Goal: Contribute content: Add original content to the website for others to see

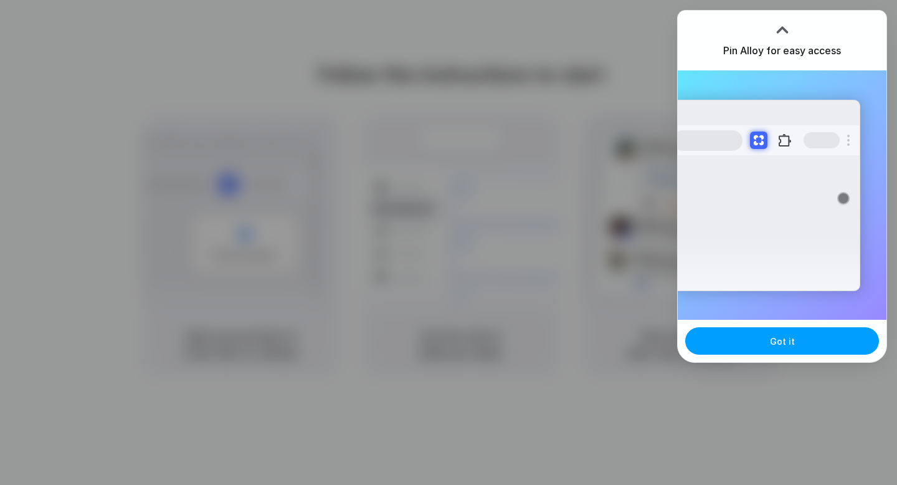
click at [784, 342] on span "Got it" at bounding box center [782, 341] width 25 height 13
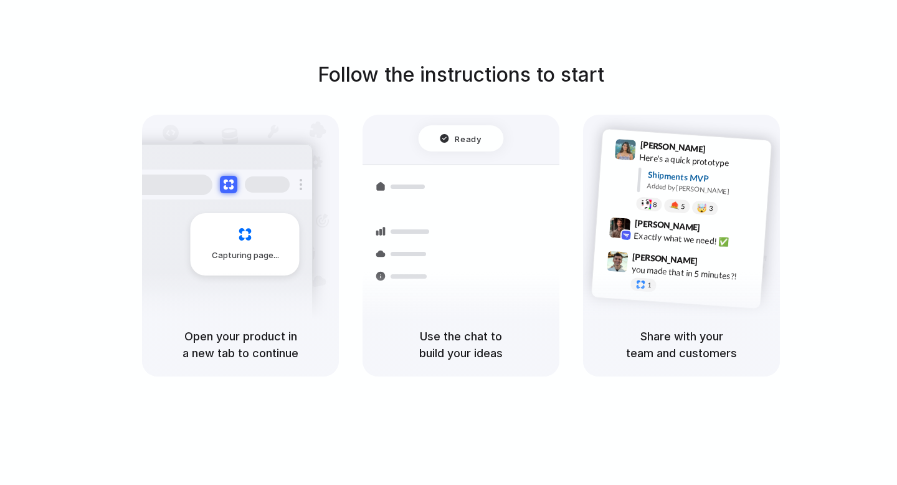
click at [875, 91] on div "Follow the instructions to start Capturing page Open your product in a new tab …" at bounding box center [460, 218] width 897 height 317
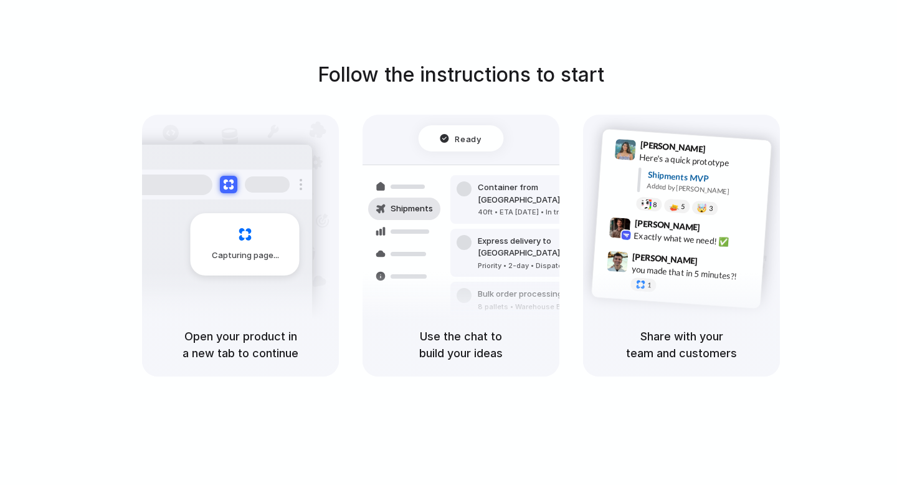
click at [634, 24] on div "Follow the instructions to start Capturing page Open your product in a new tab …" at bounding box center [461, 255] width 922 height 510
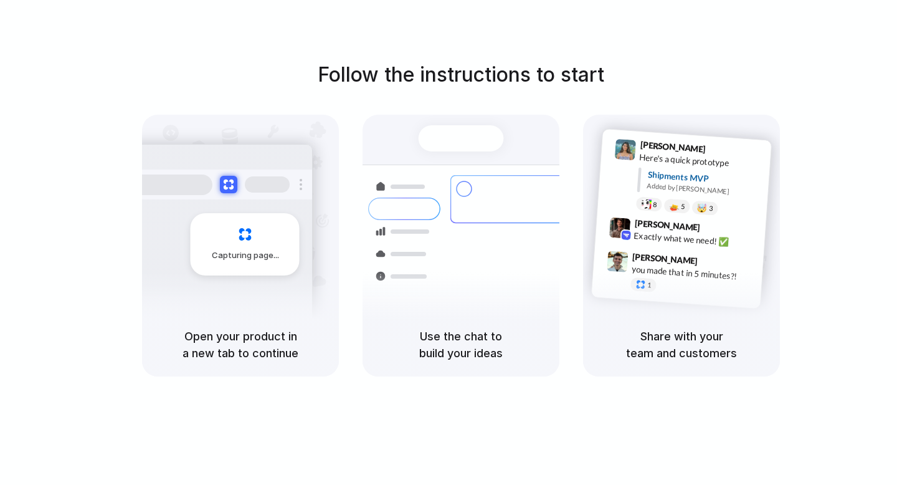
click at [449, 242] on div at bounding box center [449, 242] width 0 height 0
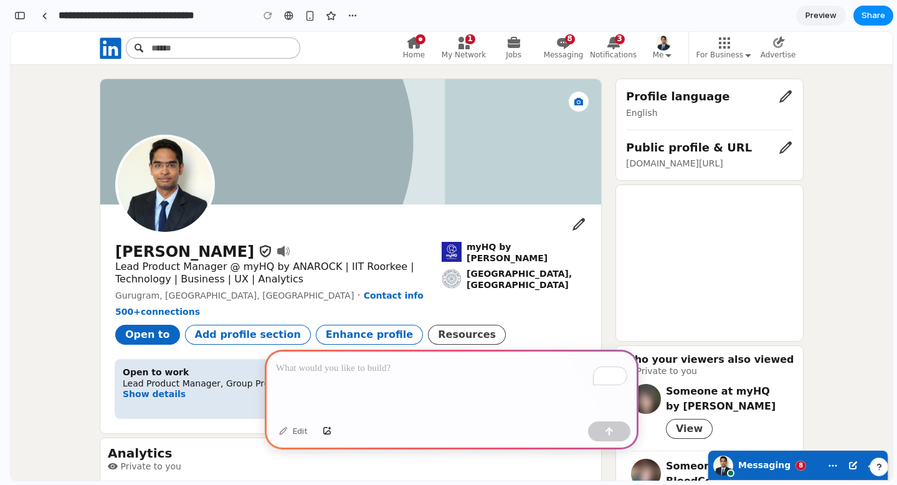
click at [429, 371] on p "To enrich screen reader interactions, please activate Accessibility in Grammarl…" at bounding box center [451, 368] width 351 height 15
click at [332, 369] on p "**********" at bounding box center [451, 368] width 351 height 15
click at [477, 363] on p "**********" at bounding box center [451, 368] width 351 height 15
click at [612, 422] on button "button" at bounding box center [609, 431] width 42 height 20
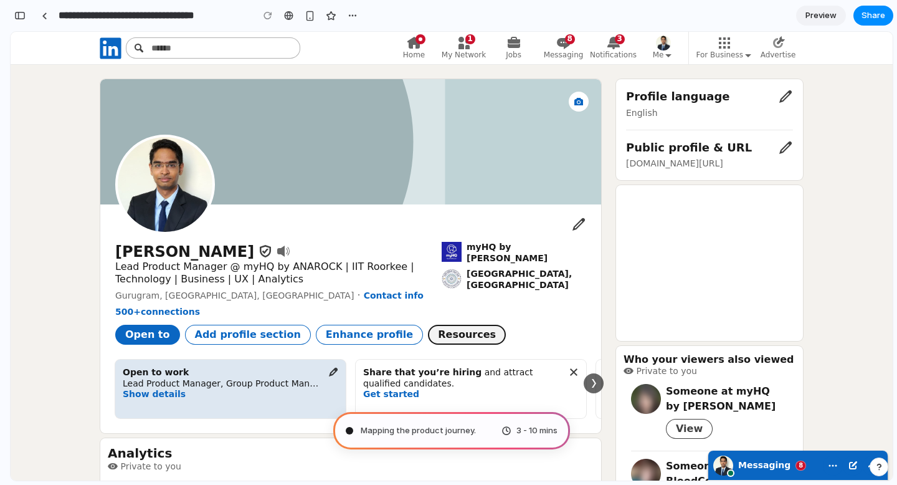
click at [438, 333] on span "Resources" at bounding box center [467, 334] width 58 height 12
click at [341, 336] on span "Enhance profile" at bounding box center [369, 334] width 87 height 12
click at [492, 253] on div "myHQ by [PERSON_NAME]" at bounding box center [527, 253] width 120 height 22
click at [513, 284] on div "[GEOGRAPHIC_DATA], [GEOGRAPHIC_DATA]" at bounding box center [527, 280] width 120 height 22
click at [364, 300] on link "Contact info" at bounding box center [394, 295] width 60 height 11
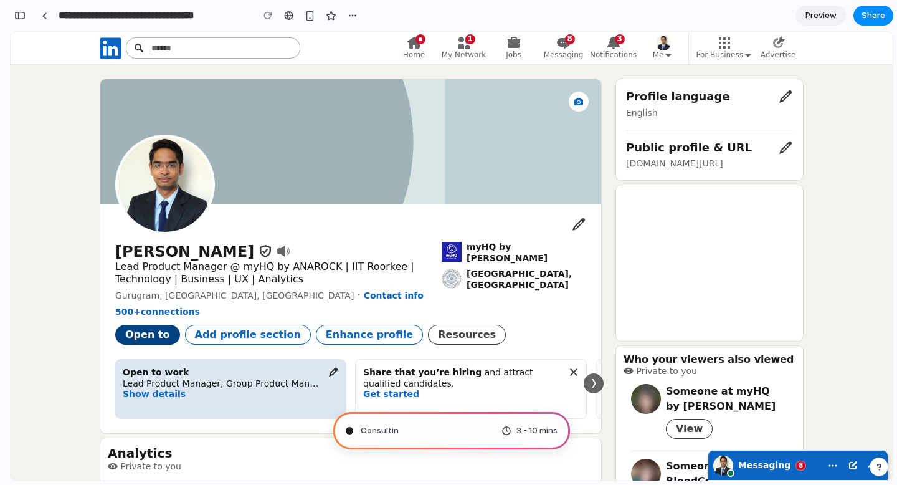
click at [144, 341] on button "Open to" at bounding box center [147, 335] width 65 height 20
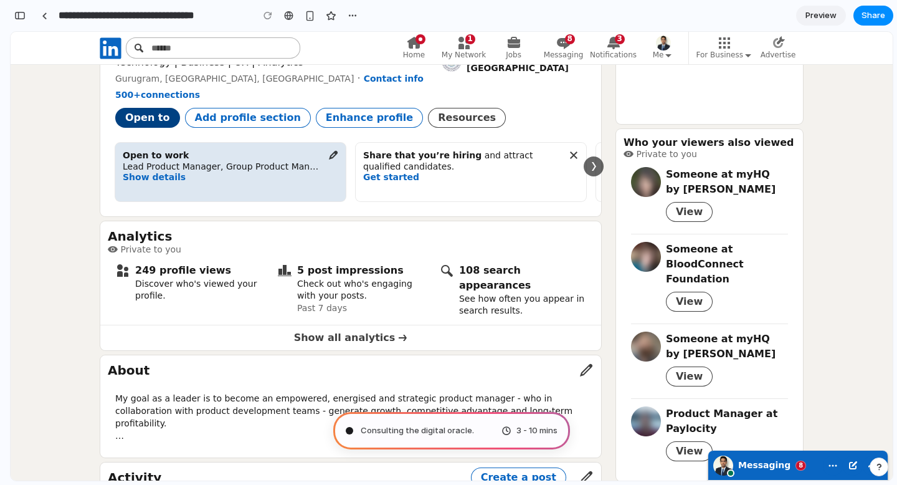
scroll to position [238, 0]
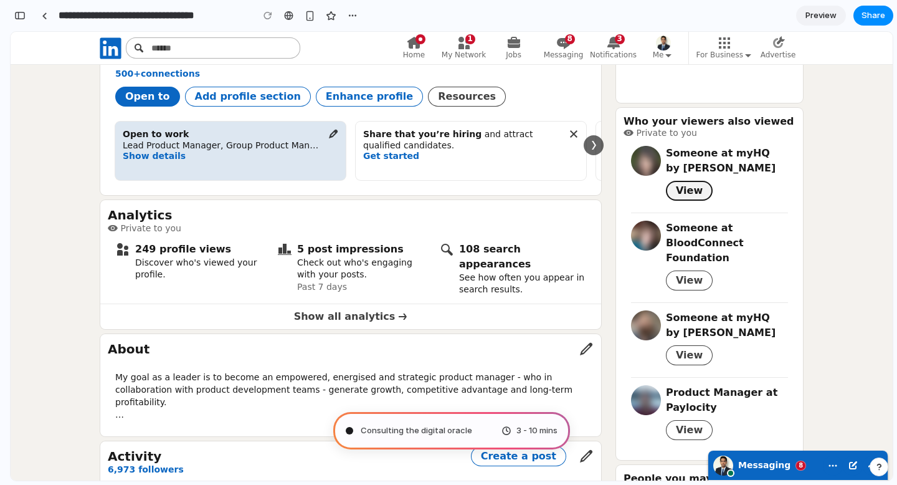
click at [676, 184] on span "View" at bounding box center [689, 190] width 27 height 12
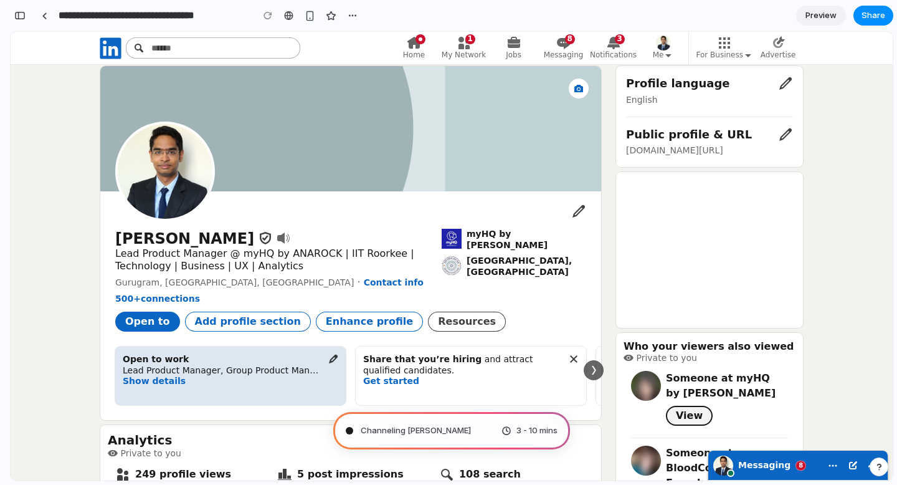
scroll to position [14, 0]
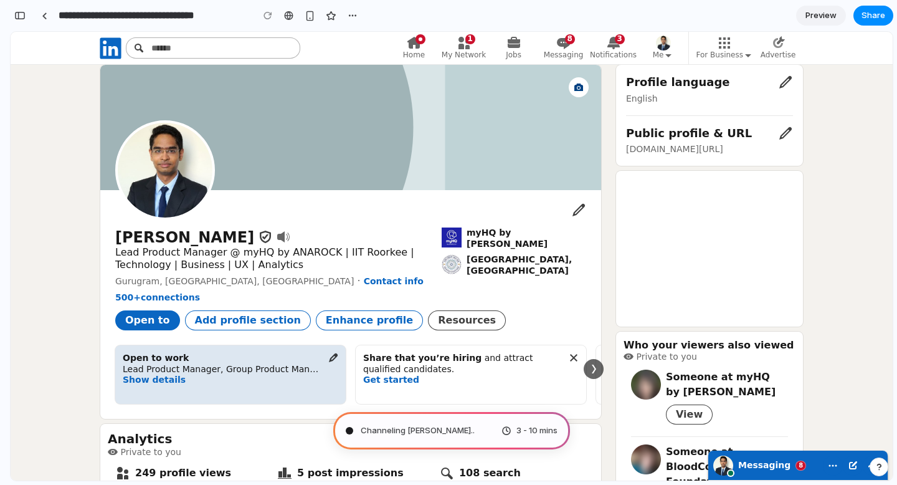
click at [576, 86] on use "Edit background" at bounding box center [578, 86] width 9 height 7
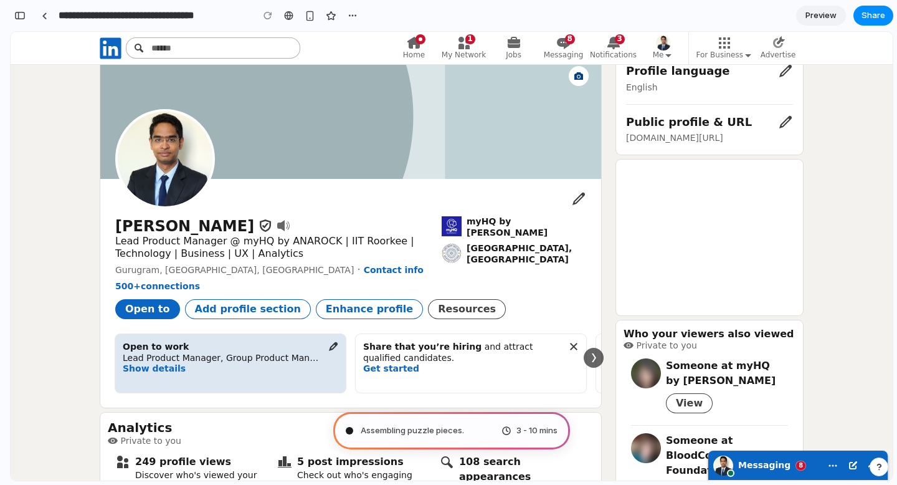
scroll to position [0, 0]
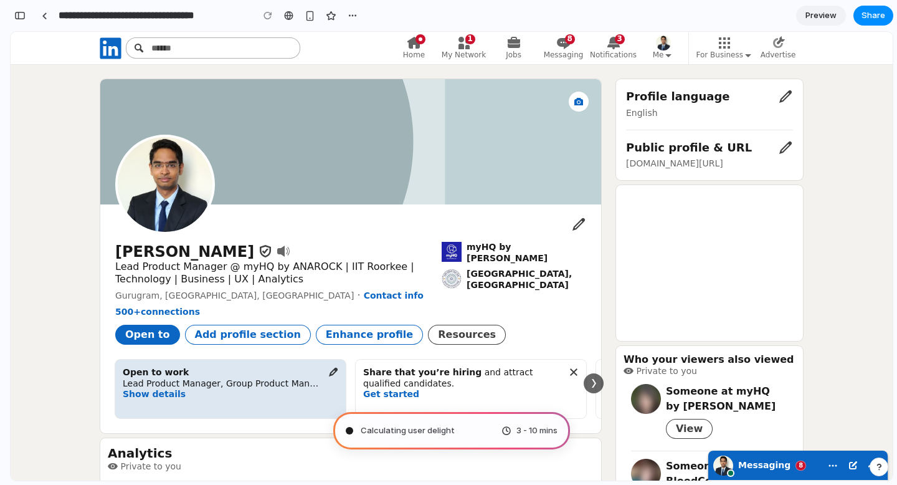
click at [766, 464] on span "Messaging" at bounding box center [764, 465] width 52 height 10
type input "**********"
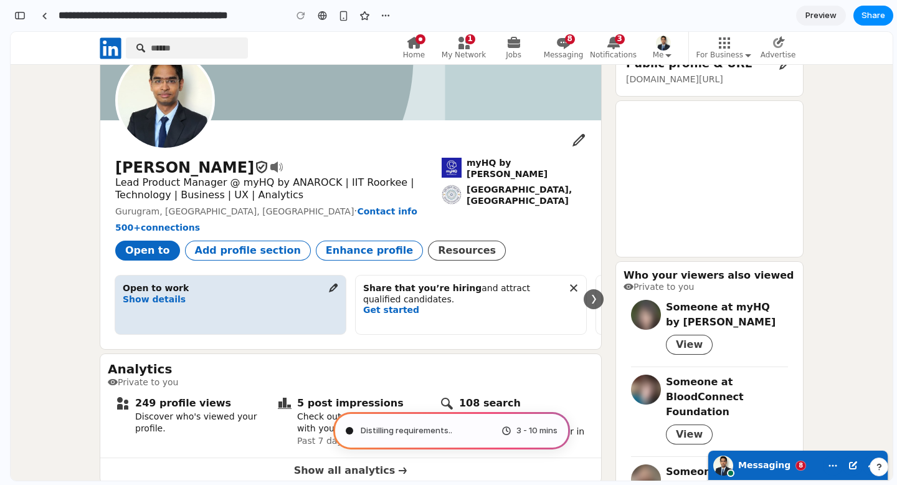
click at [502, 431] on div "3 - 10 mins" at bounding box center [530, 430] width 56 height 12
click at [527, 431] on span "3 - 10 mins" at bounding box center [537, 430] width 41 height 12
click at [528, 431] on span "3 - 10 mins" at bounding box center [537, 430] width 41 height 12
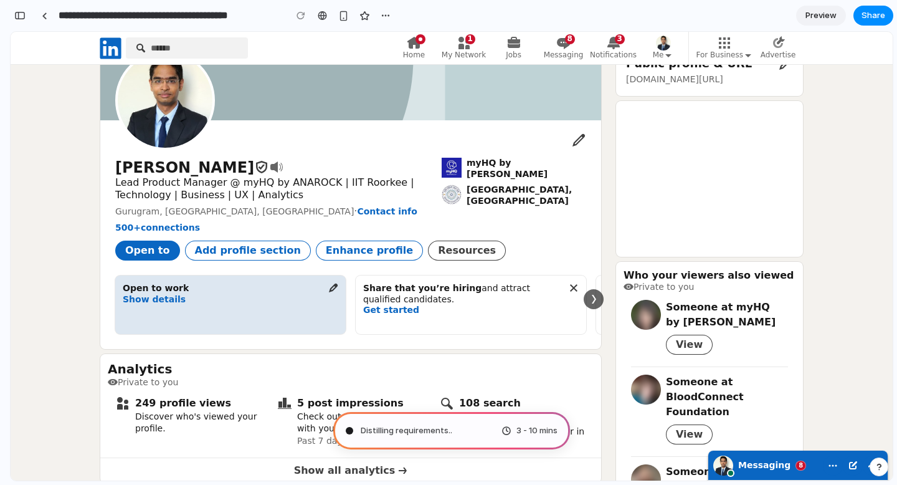
scroll to position [399, 0]
click at [348, 429] on div at bounding box center [349, 430] width 6 height 6
click at [812, 14] on span "Preview" at bounding box center [821, 15] width 31 height 12
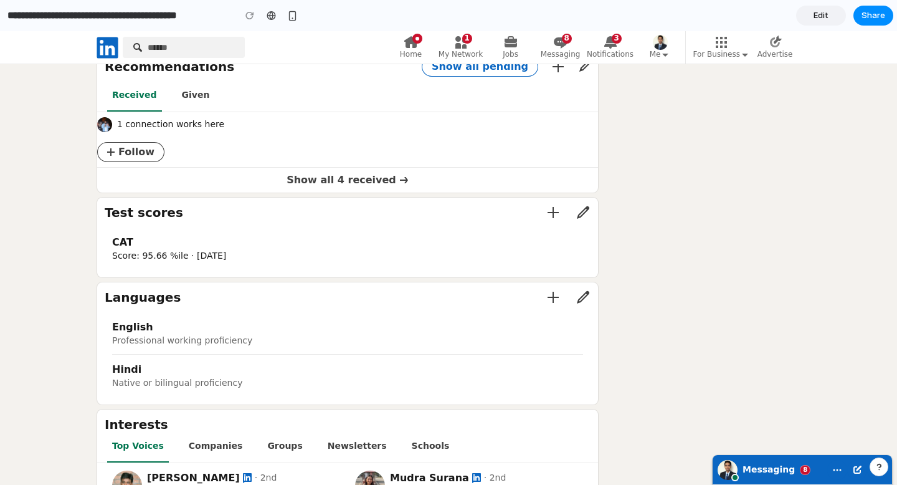
scroll to position [2418, 0]
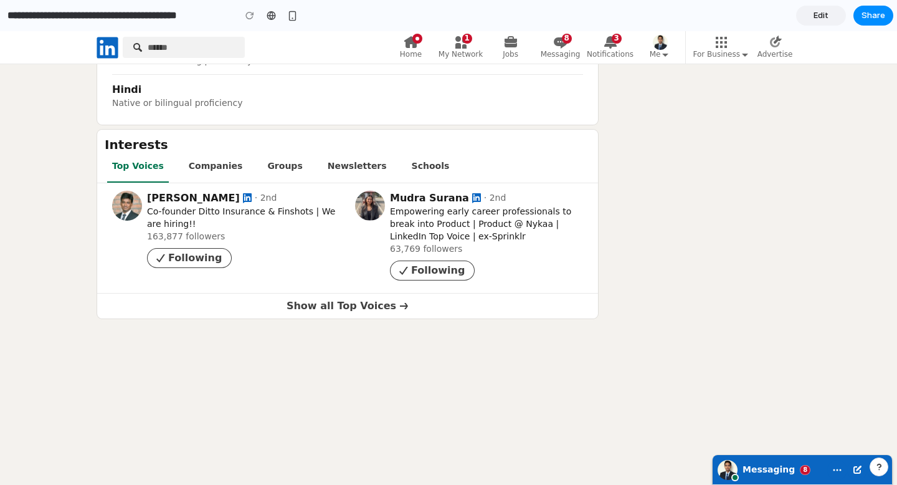
click at [766, 472] on span "Messaging" at bounding box center [769, 469] width 52 height 10
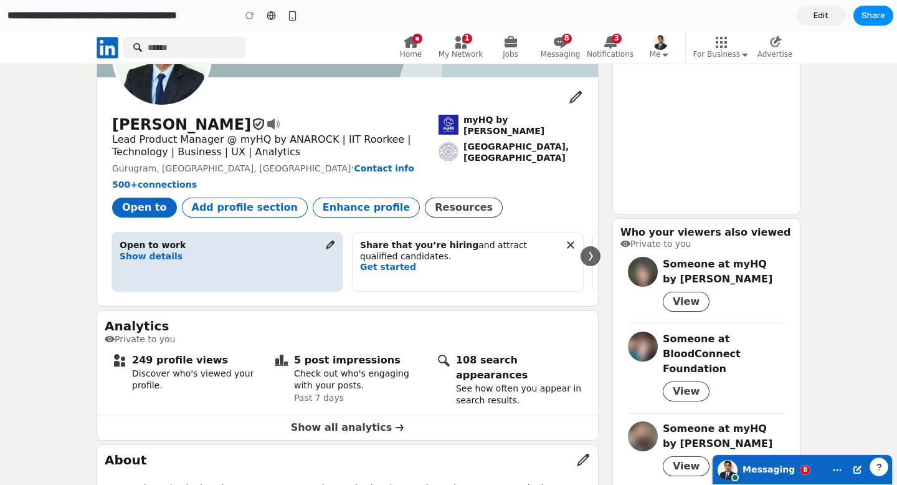
scroll to position [0, 0]
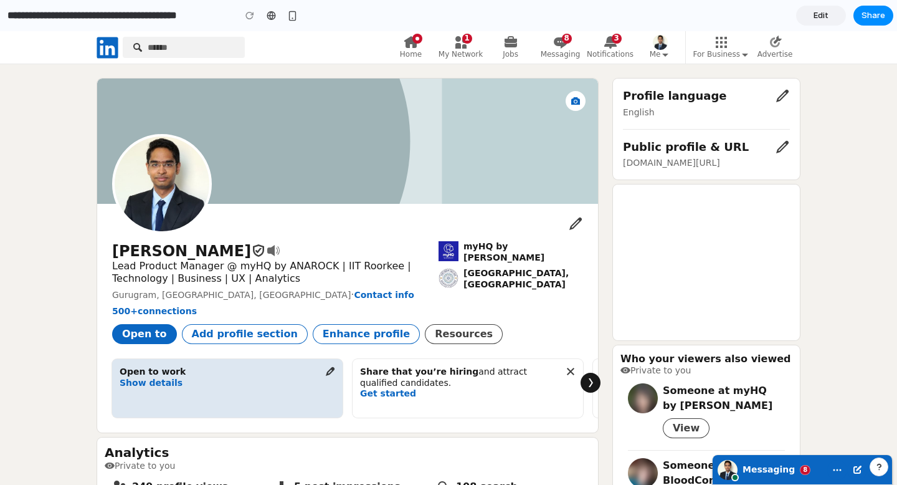
click at [591, 381] on use "button" at bounding box center [591, 382] width 4 height 9
click at [587, 380] on icon "button" at bounding box center [591, 383] width 10 height 10
click at [819, 20] on span "Edit" at bounding box center [821, 15] width 15 height 12
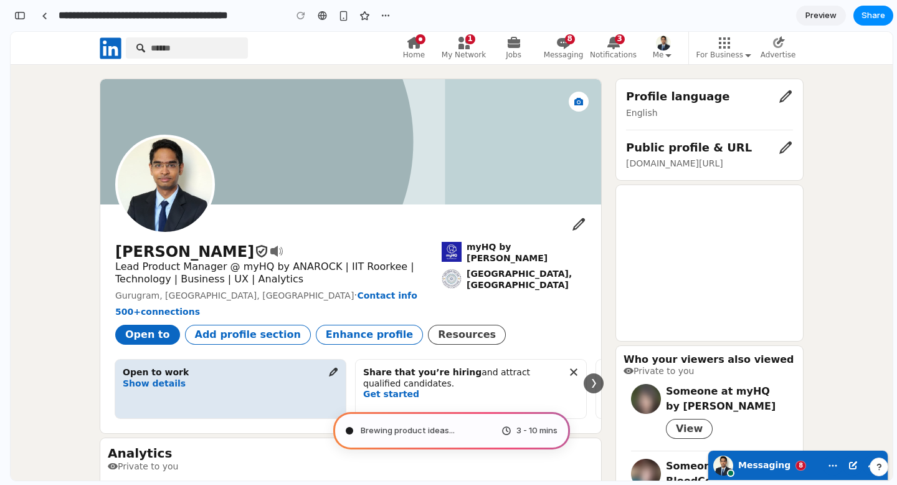
click at [437, 433] on span "Brewing product ideas ..." at bounding box center [408, 430] width 94 height 12
click at [404, 429] on span "Brewing product ideas ." at bounding box center [406, 430] width 90 height 12
click at [404, 429] on span "Brewing product ideas .." at bounding box center [407, 430] width 92 height 12
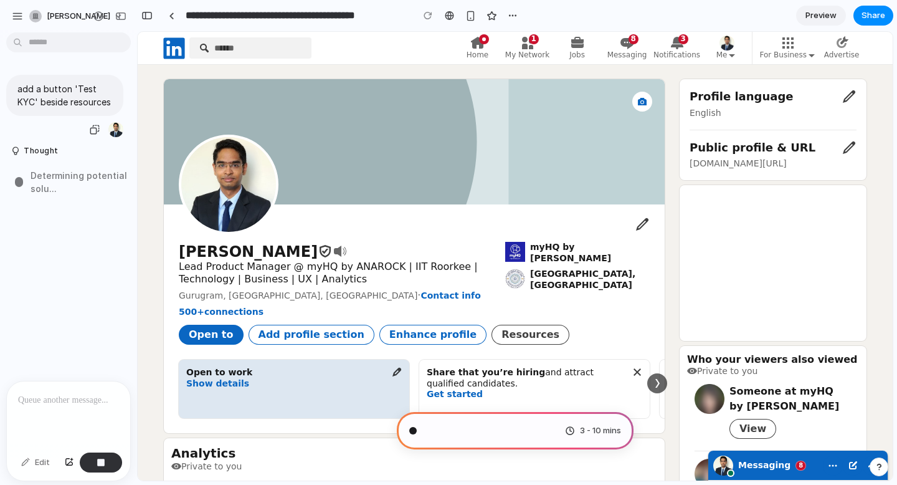
click at [62, 95] on p "add a button 'Test KYC' beside resources" at bounding box center [64, 95] width 95 height 26
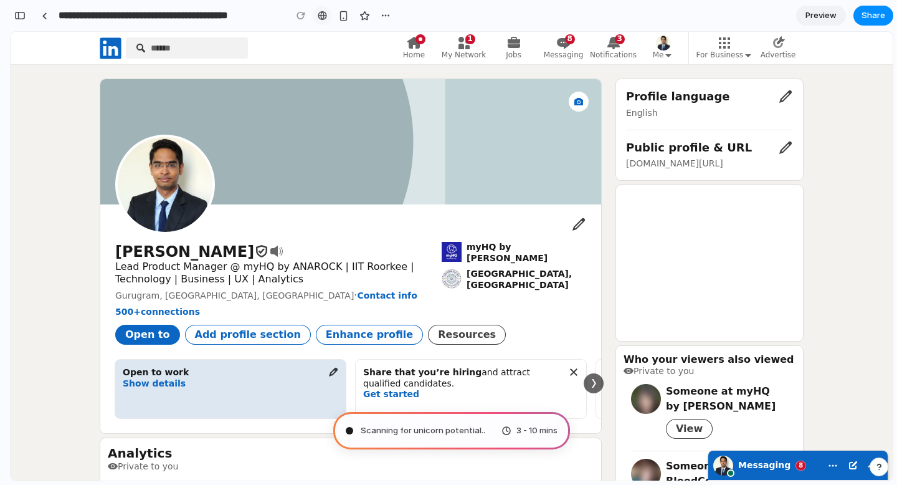
scroll to position [347, 0]
click at [388, 21] on button "button" at bounding box center [385, 15] width 19 height 19
click at [587, 119] on div "Duplicate Delete" at bounding box center [448, 242] width 897 height 485
click at [869, 20] on span "Share" at bounding box center [874, 15] width 24 height 12
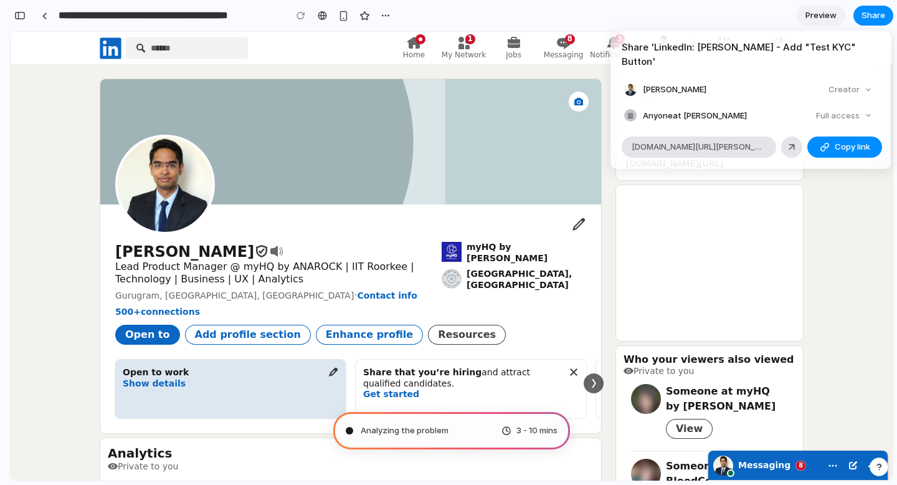
click at [857, 226] on div "Share ' LinkedIn: [PERSON_NAME] - Add "Test KYC" [PERSON_NAME] Creator Anyone a…" at bounding box center [448, 242] width 897 height 485
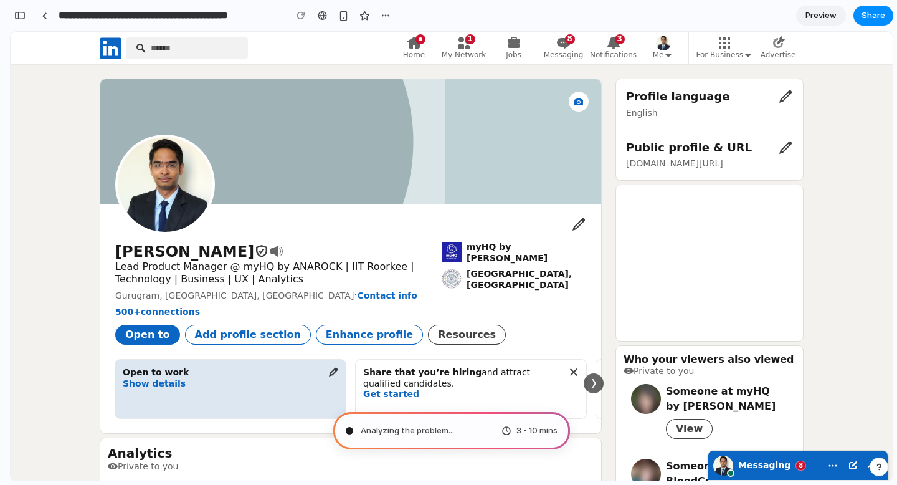
click at [824, 19] on span "Preview" at bounding box center [821, 15] width 31 height 12
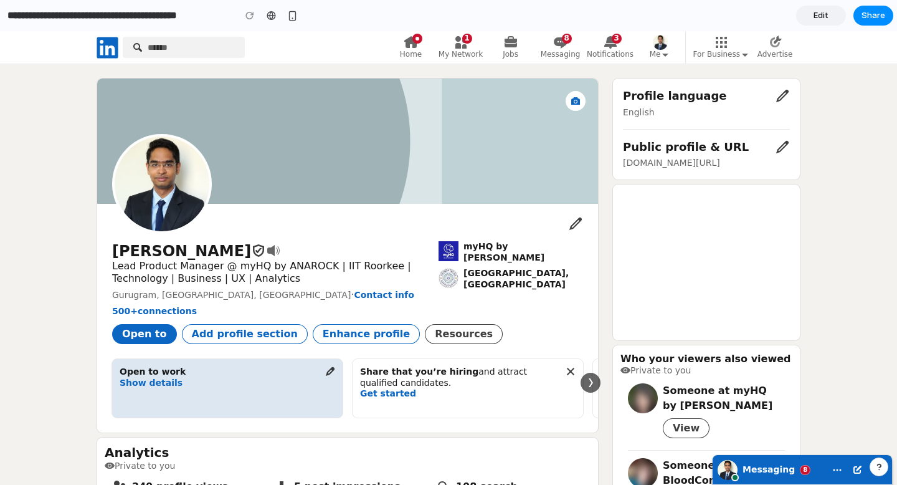
click at [824, 19] on span "Edit" at bounding box center [821, 15] width 15 height 12
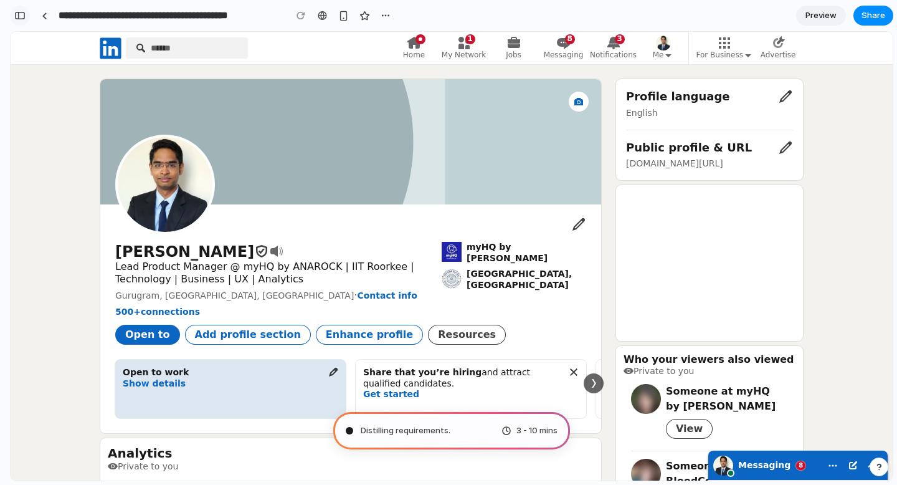
click at [23, 17] on div "button" at bounding box center [19, 15] width 11 height 9
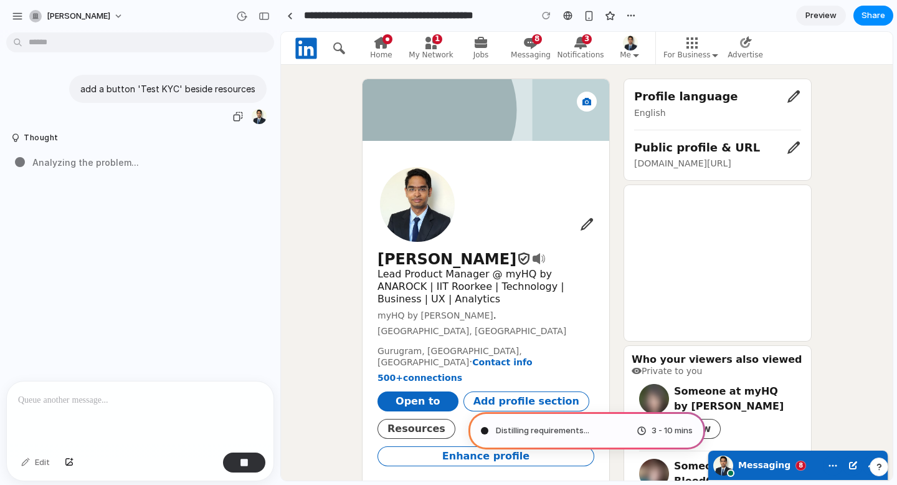
click at [226, 95] on p "add a button 'Test KYC' beside resources" at bounding box center [167, 88] width 175 height 13
click at [288, 12] on div at bounding box center [290, 15] width 6 height 7
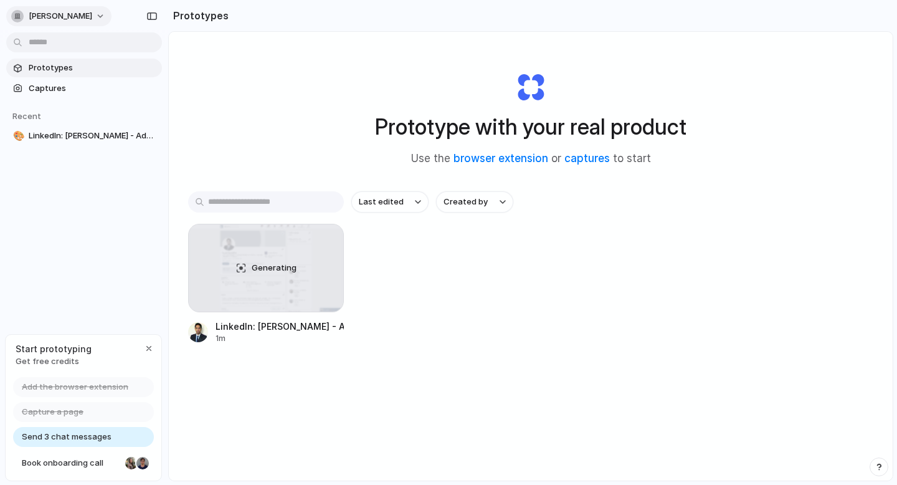
click at [22, 19] on div "button" at bounding box center [17, 16] width 12 height 12
click at [220, 135] on div "Settings Invite members Change theme Sign out" at bounding box center [448, 242] width 897 height 485
click at [74, 135] on span "LinkedIn: [PERSON_NAME] - Add "Test KYC" Button" at bounding box center [93, 136] width 128 height 12
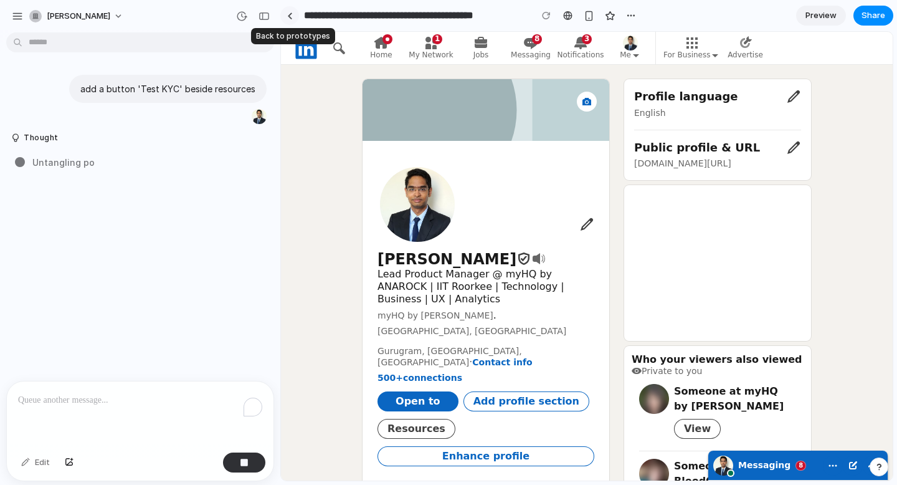
click at [287, 14] on div at bounding box center [290, 15] width 6 height 7
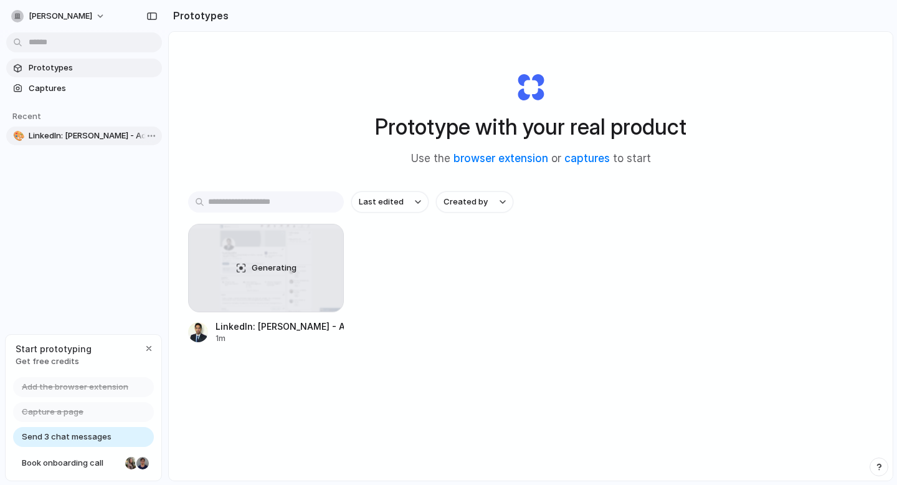
click at [78, 140] on span "LinkedIn: [PERSON_NAME] - Add "Test KYC" Button" at bounding box center [93, 136] width 128 height 12
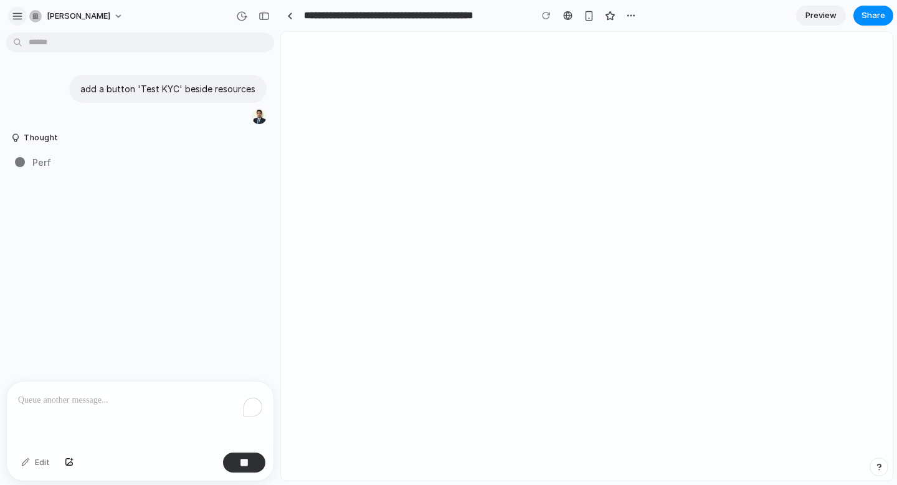
click at [17, 21] on div "button" at bounding box center [17, 16] width 11 height 11
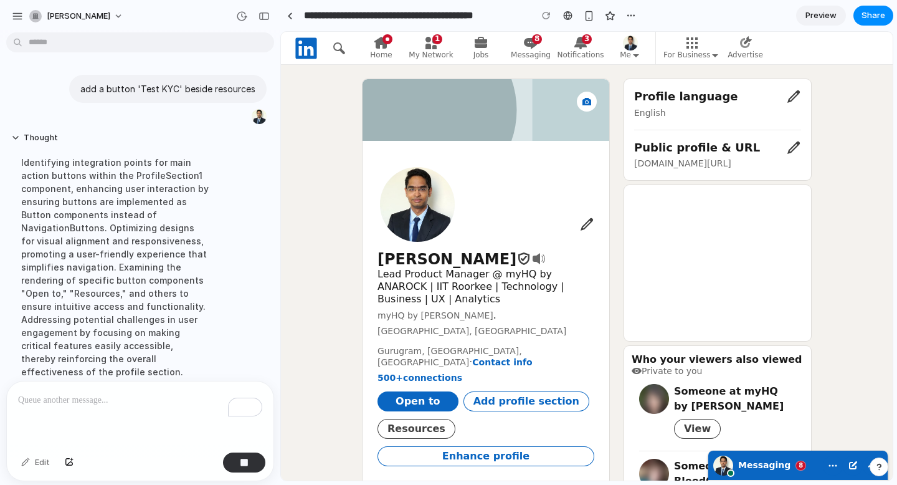
scroll to position [33, 0]
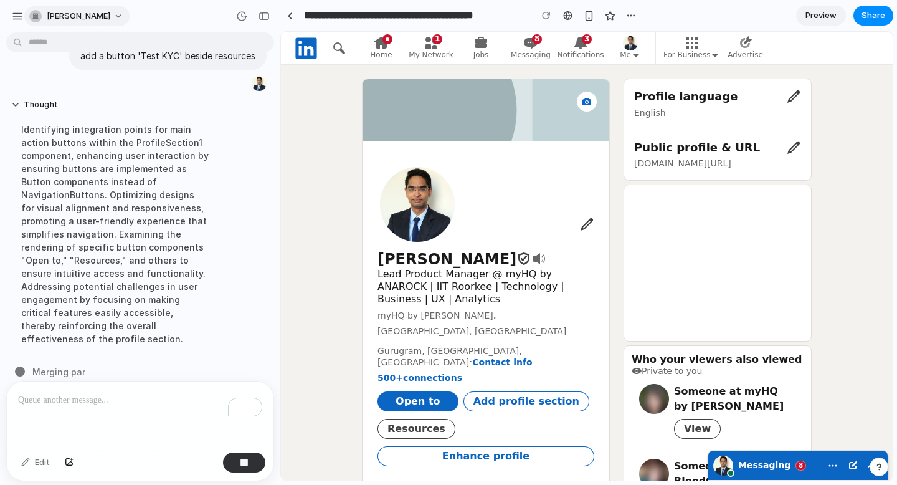
click at [33, 16] on div "button" at bounding box center [35, 16] width 12 height 12
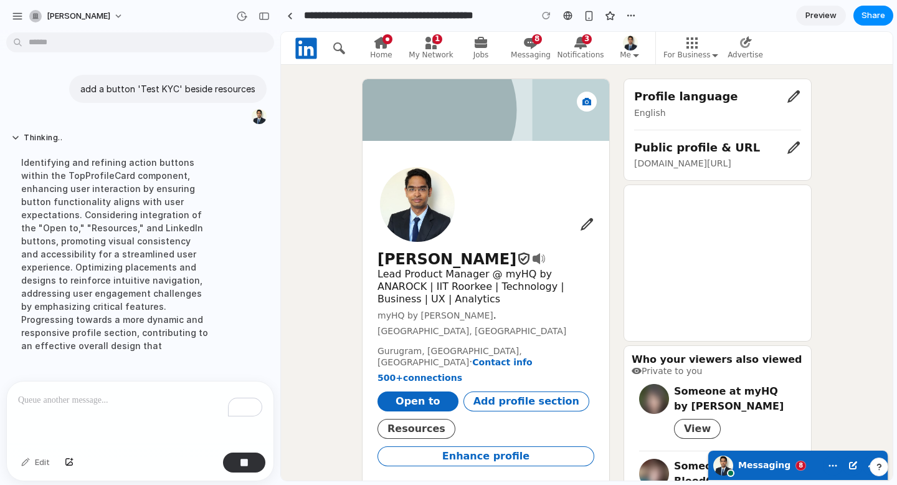
click at [163, 29] on div "Settings Invite members Change theme Sign out" at bounding box center [448, 242] width 897 height 485
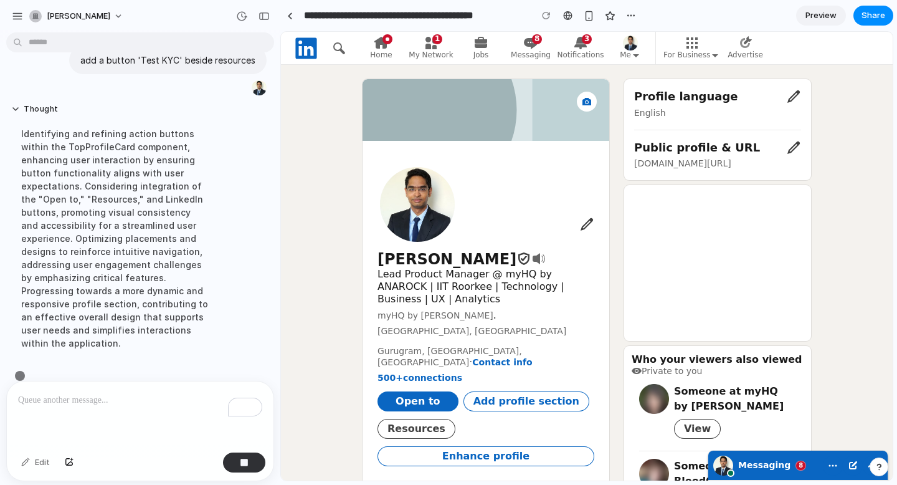
scroll to position [33, 0]
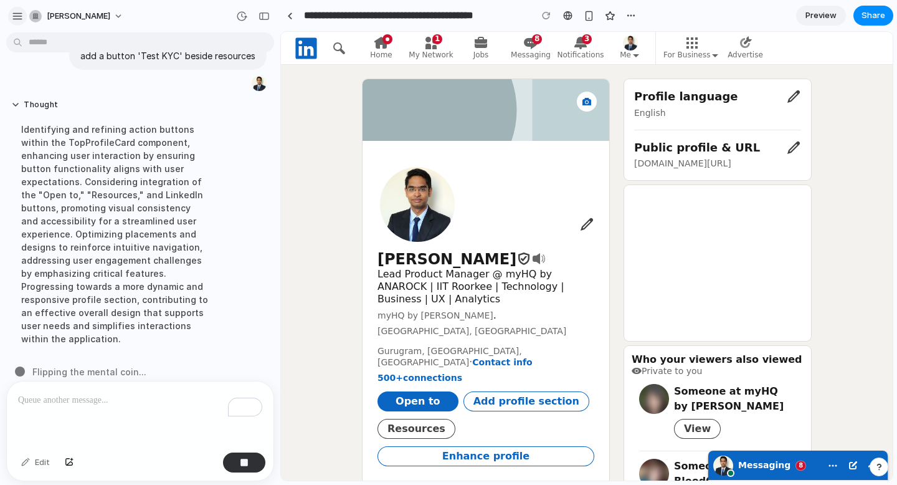
click at [21, 17] on div "button" at bounding box center [17, 16] width 11 height 11
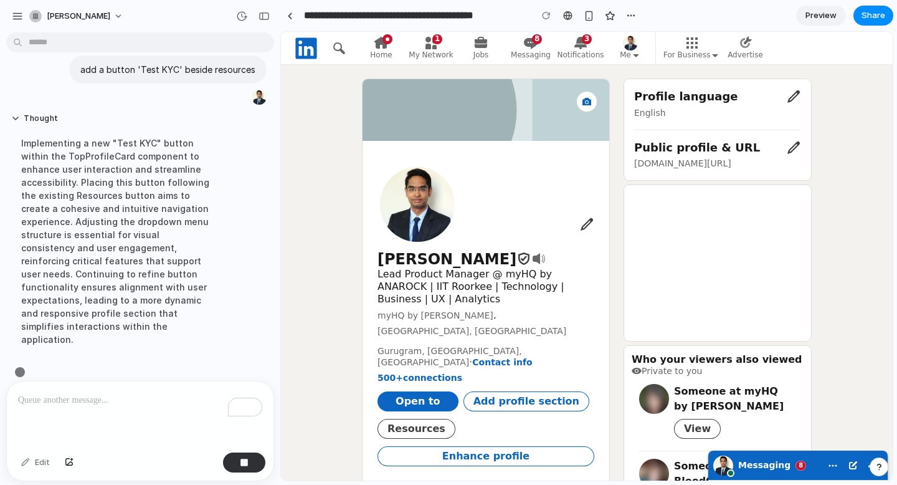
scroll to position [20, 0]
click at [833, 18] on span "Preview" at bounding box center [821, 15] width 31 height 12
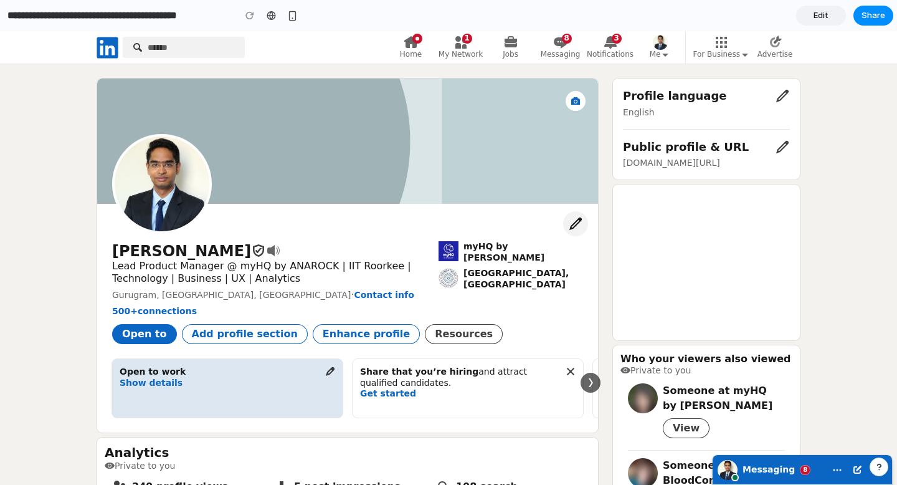
click at [573, 222] on icon "button" at bounding box center [575, 223] width 15 height 15
click at [492, 306] on ul "500+ connections" at bounding box center [347, 311] width 471 height 11
drag, startPoint x: 469, startPoint y: 330, endPoint x: 448, endPoint y: 311, distance: 28.7
click at [448, 311] on div "[PERSON_NAME] Lead Product Manager @ myHQ by ANAROCK | [PERSON_NAME] | Technolo…" at bounding box center [347, 274] width 501 height 140
click at [488, 330] on div "Open to Add profile section Enhance profile Resources Send profile in a message…" at bounding box center [347, 330] width 471 height 27
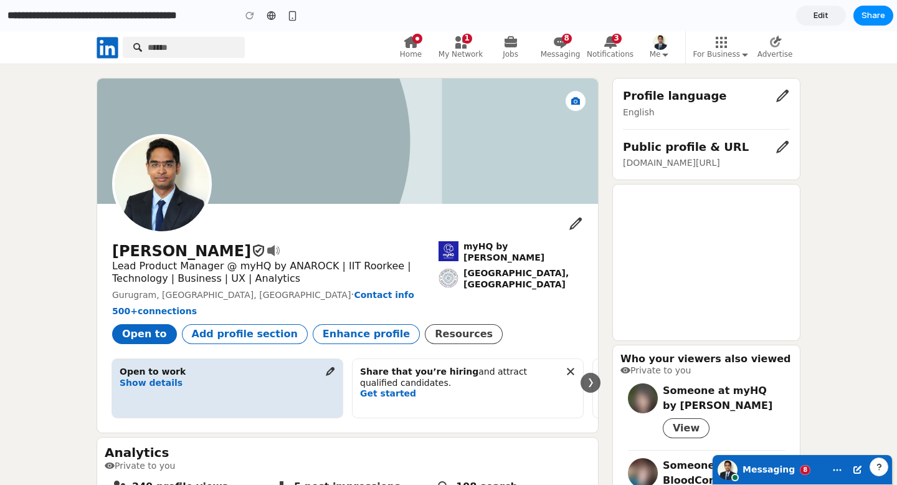
click at [821, 22] on link "Edit" at bounding box center [821, 16] width 50 height 20
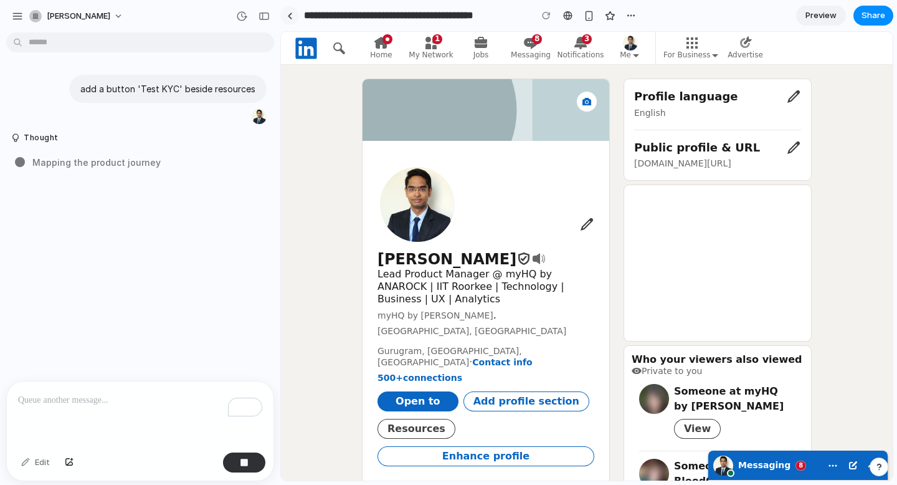
click at [292, 11] on link at bounding box center [289, 15] width 19 height 19
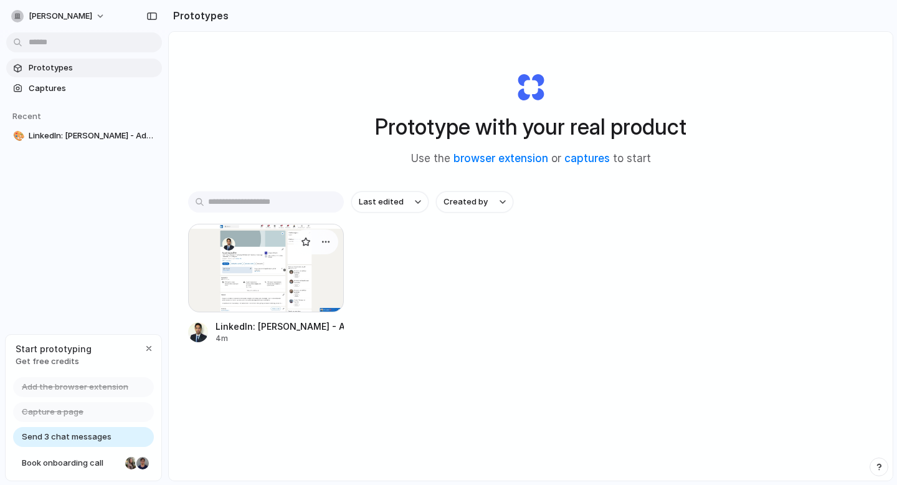
click at [279, 259] on div at bounding box center [266, 268] width 156 height 88
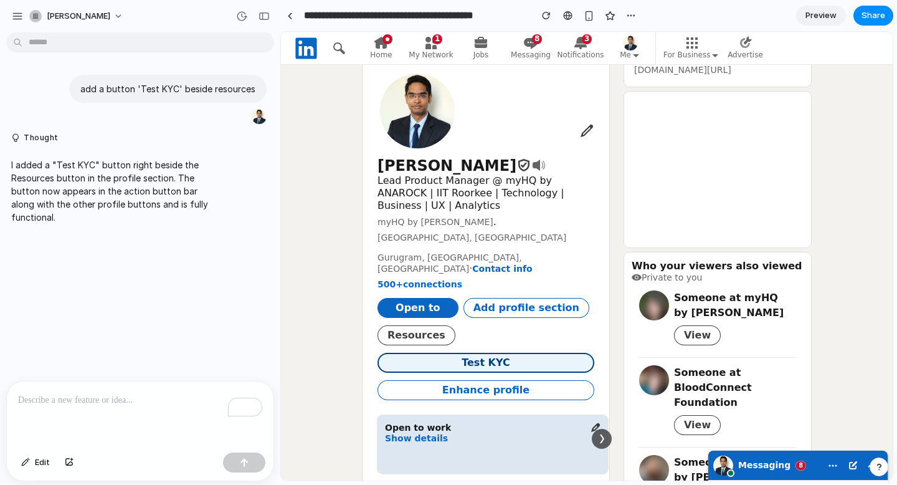
scroll to position [95, 0]
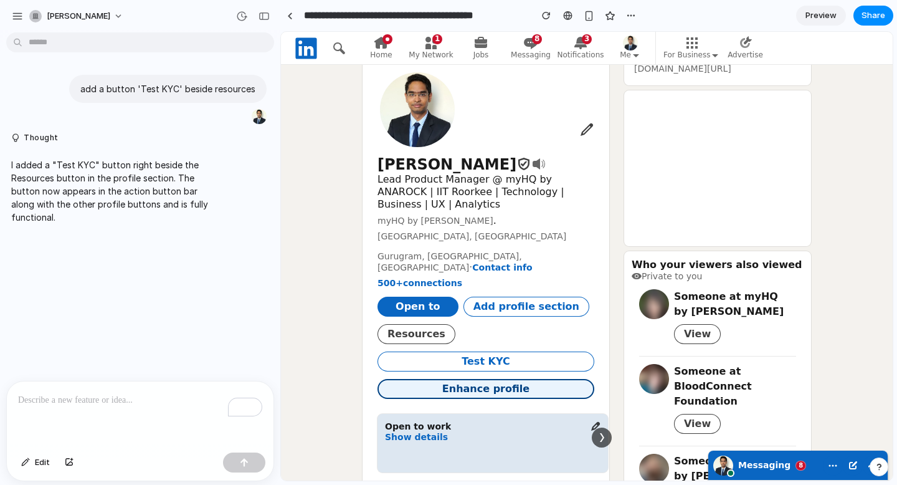
click at [472, 383] on span "Enhance profile" at bounding box center [485, 389] width 87 height 12
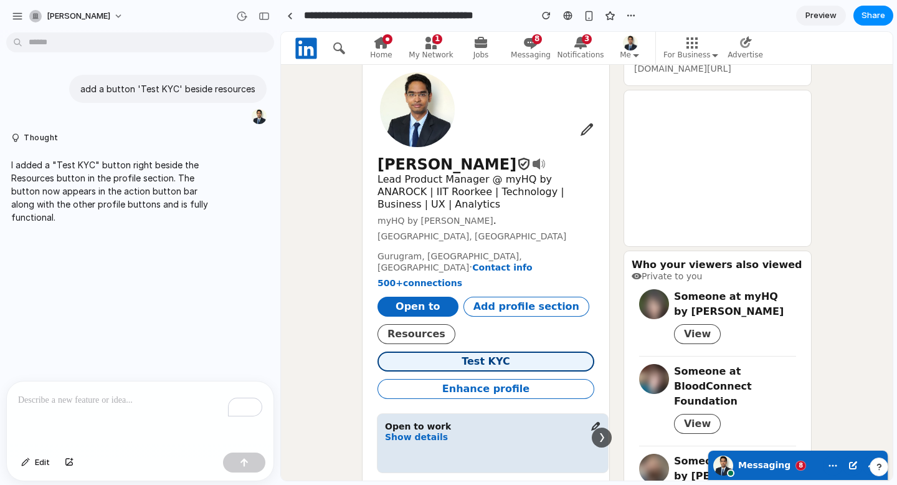
click at [482, 355] on span "Test KYC" at bounding box center [486, 361] width 49 height 12
click at [135, 396] on p "To enrich screen reader interactions, please activate Accessibility in Grammarl…" at bounding box center [140, 400] width 244 height 15
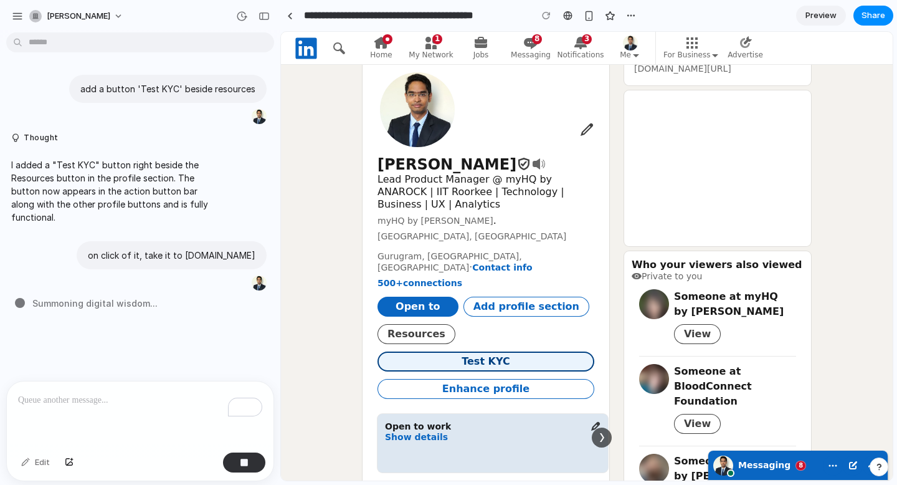
click at [442, 351] on button "Test KYC" at bounding box center [486, 361] width 217 height 20
click at [292, 19] on link at bounding box center [289, 15] width 19 height 19
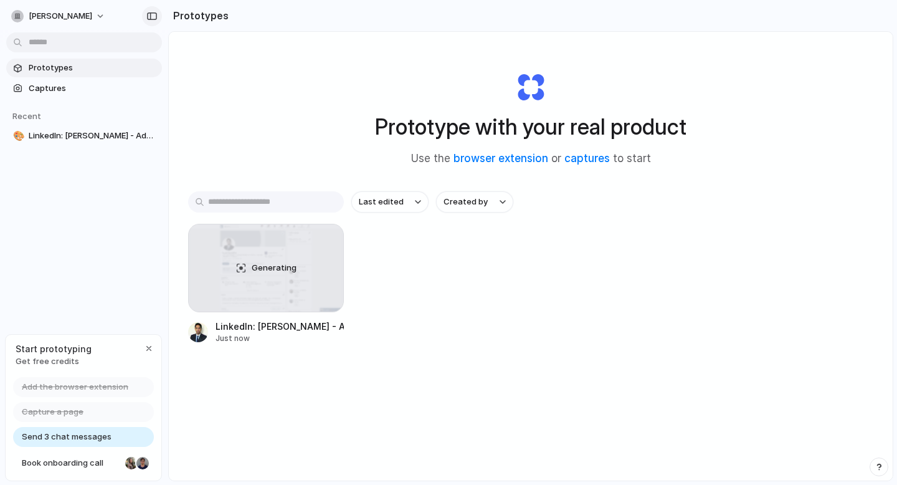
click at [160, 12] on button "button" at bounding box center [152, 16] width 20 height 20
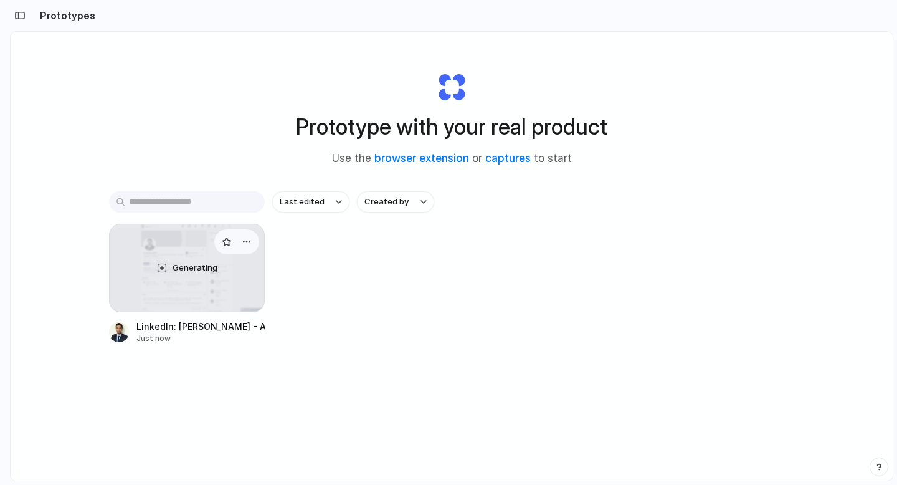
click at [219, 270] on div "Generating" at bounding box center [187, 267] width 155 height 87
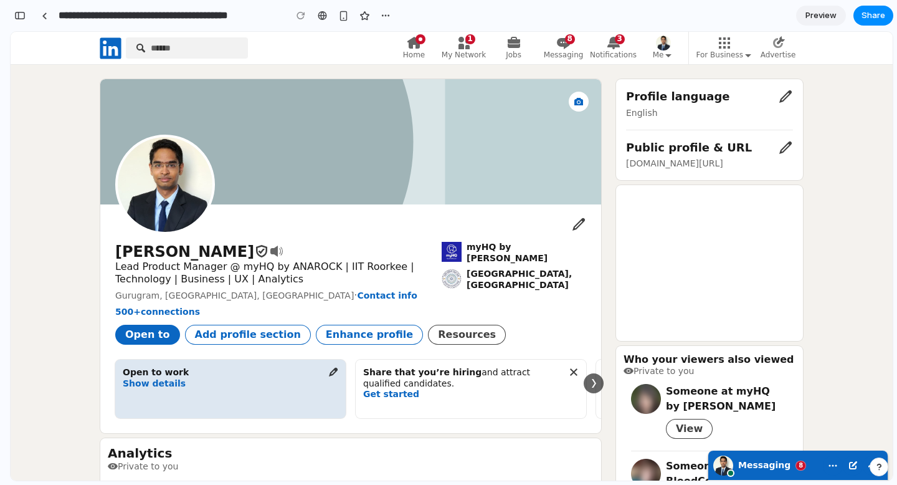
click at [817, 8] on link "Preview" at bounding box center [821, 16] width 50 height 20
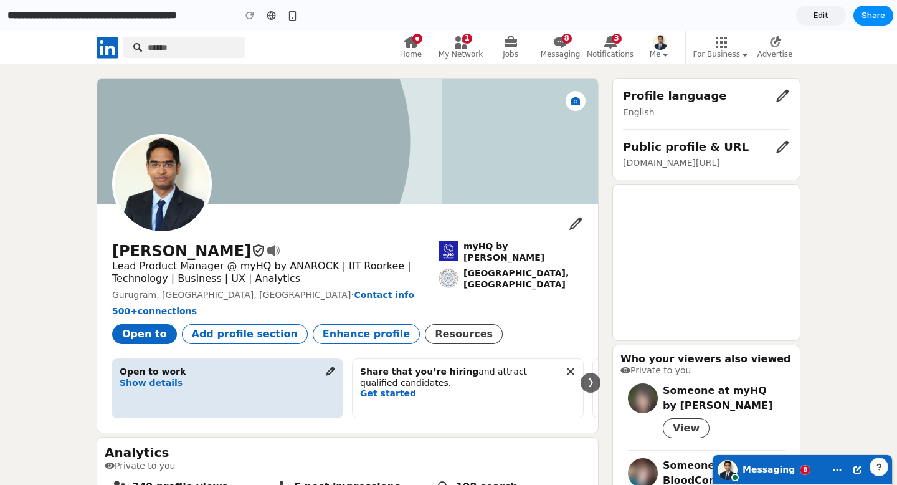
click at [152, 18] on input "**********" at bounding box center [118, 15] width 226 height 22
click at [11, 13] on input "**********" at bounding box center [118, 15] width 226 height 22
click at [26, 14] on input "**********" at bounding box center [118, 15] width 226 height 22
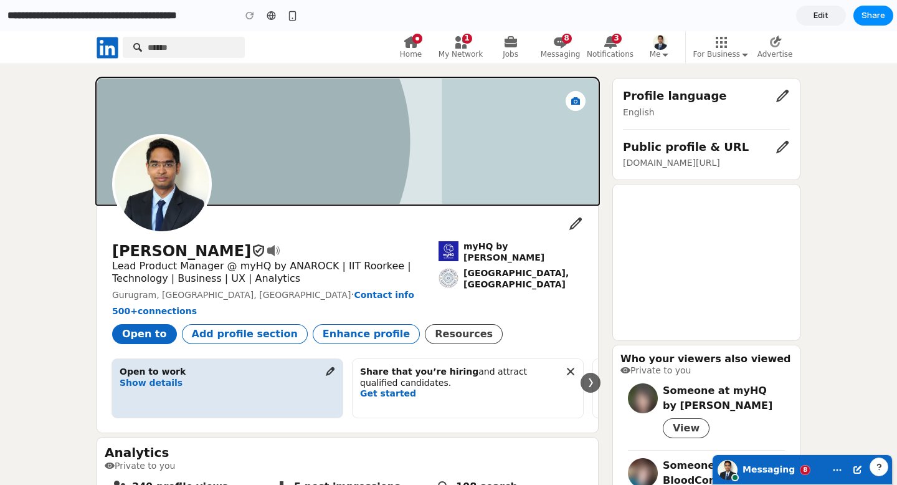
click at [533, 145] on div at bounding box center [347, 141] width 501 height 125
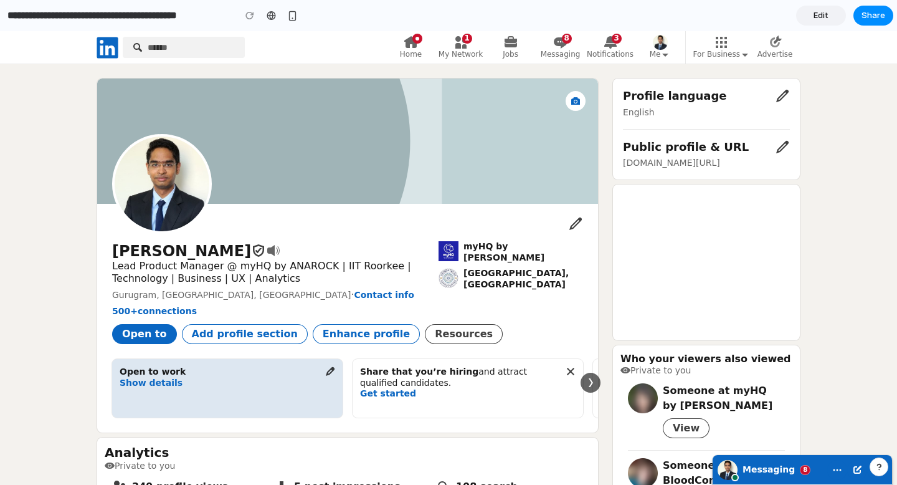
click at [818, 6] on link "Edit" at bounding box center [821, 16] width 50 height 20
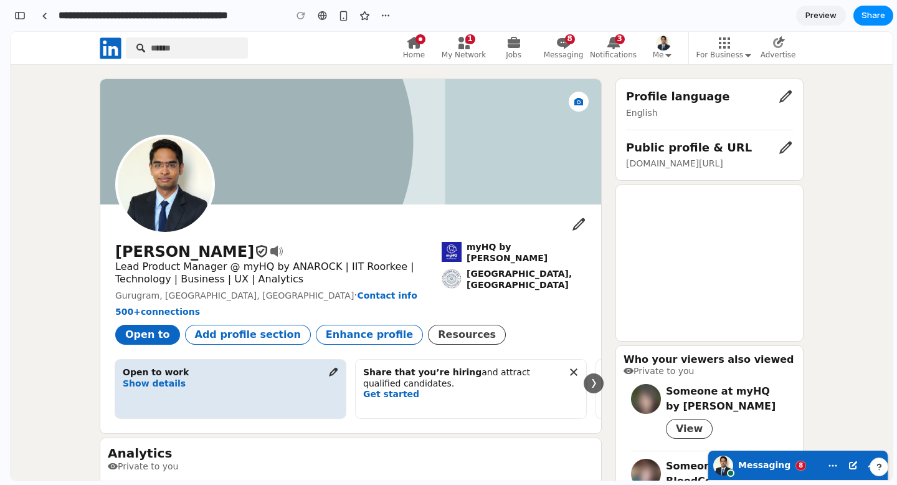
scroll to position [61, 0]
click at [18, 12] on div "button" at bounding box center [19, 15] width 11 height 9
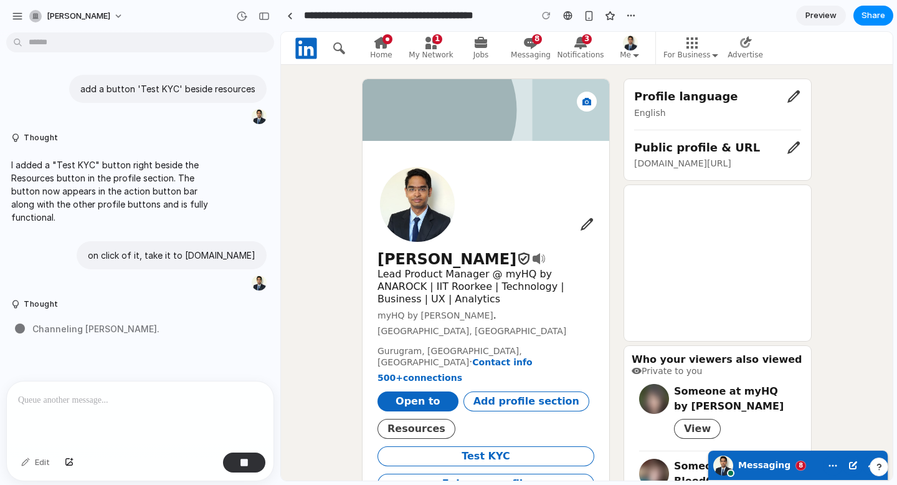
scroll to position [0, 0]
click at [9, 19] on button "button" at bounding box center [17, 16] width 19 height 19
click at [13, 16] on div "button" at bounding box center [17, 16] width 11 height 11
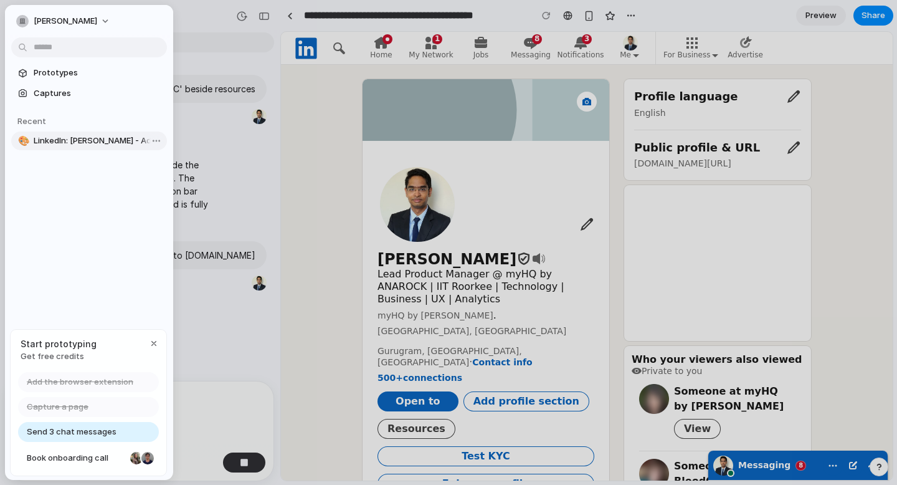
click at [98, 144] on span "LinkedIn: [PERSON_NAME] - Add "Test KYC" Button" at bounding box center [98, 141] width 128 height 12
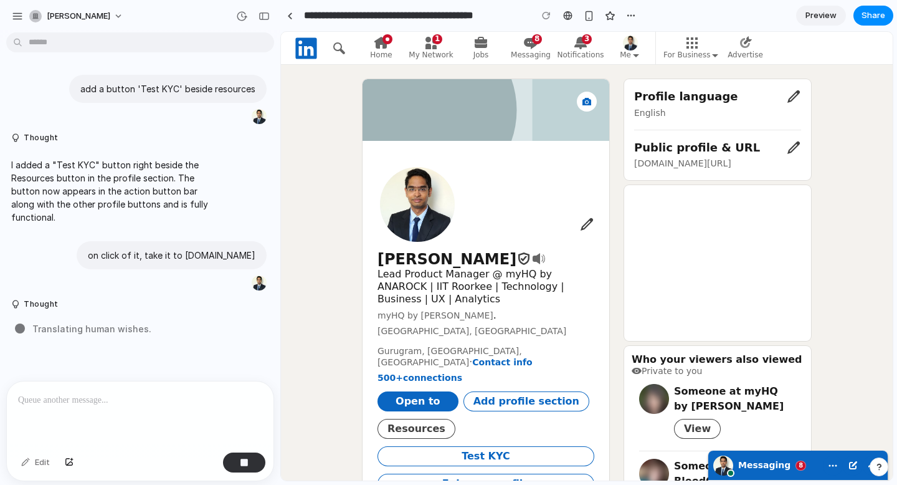
scroll to position [82, 0]
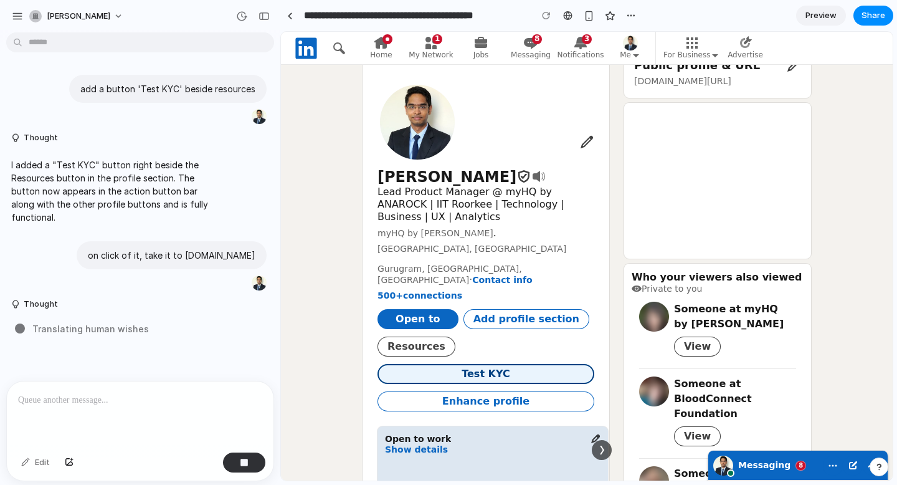
click at [541, 367] on button "Test KYC" at bounding box center [486, 374] width 217 height 20
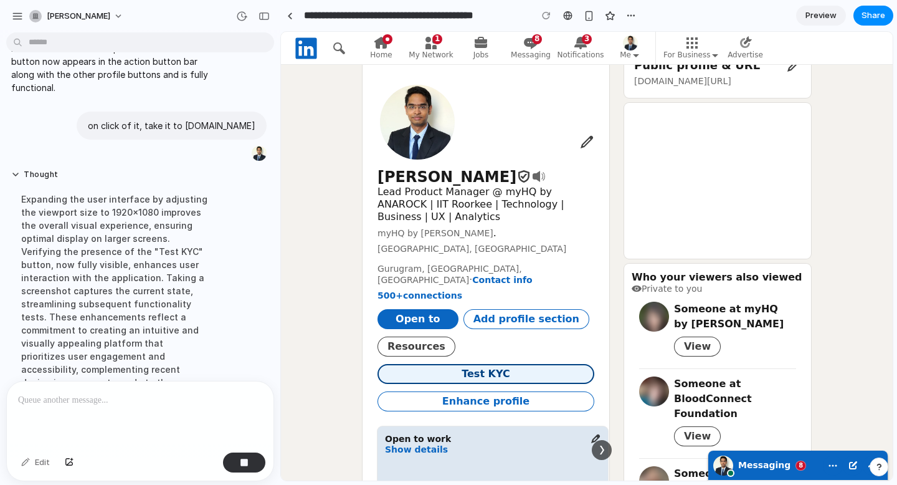
scroll to position [173, 0]
